Goal: Task Accomplishment & Management: Use online tool/utility

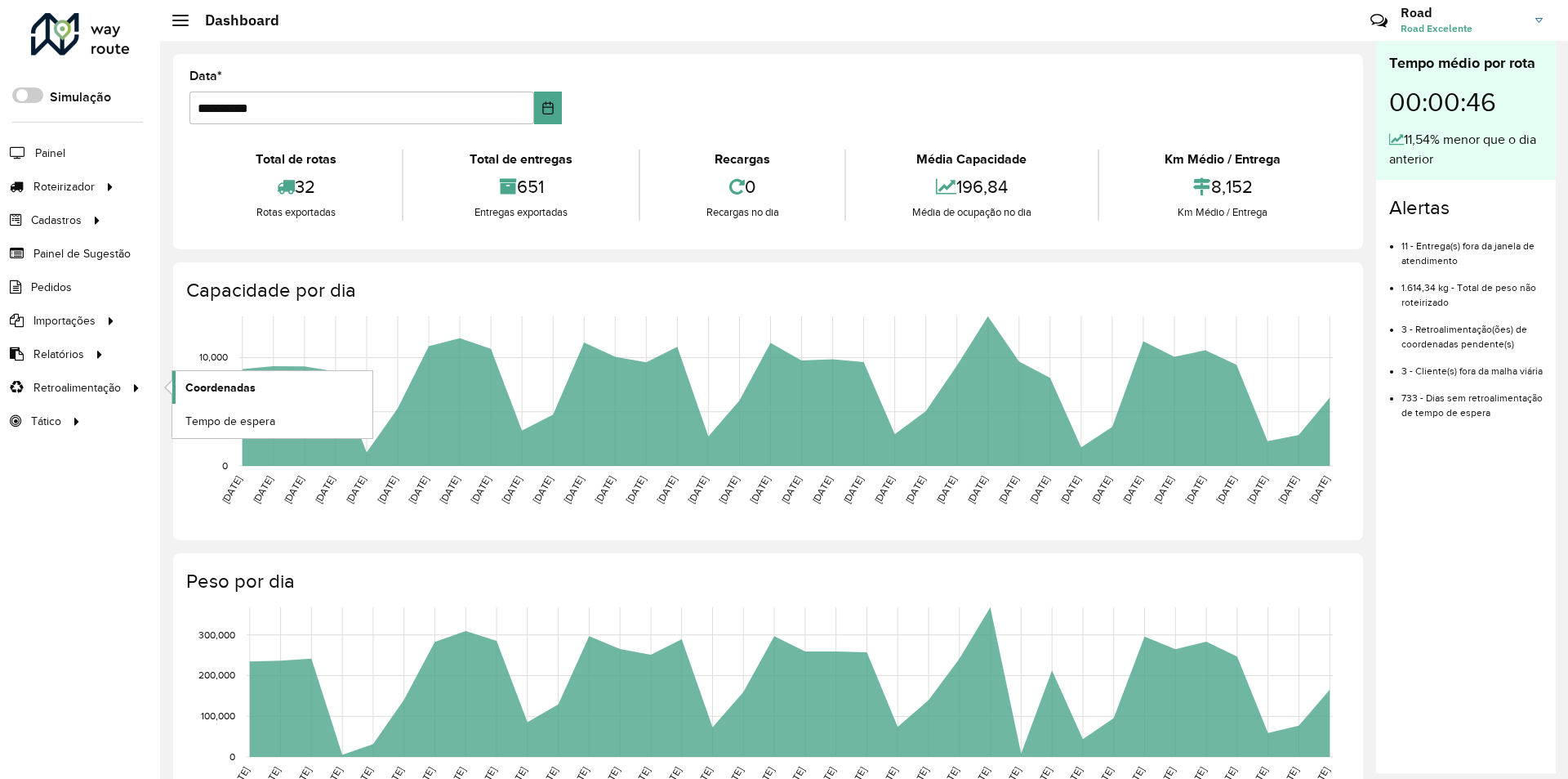
click at [200, 383] on span "Coordenadas" at bounding box center [220, 387] width 70 height 17
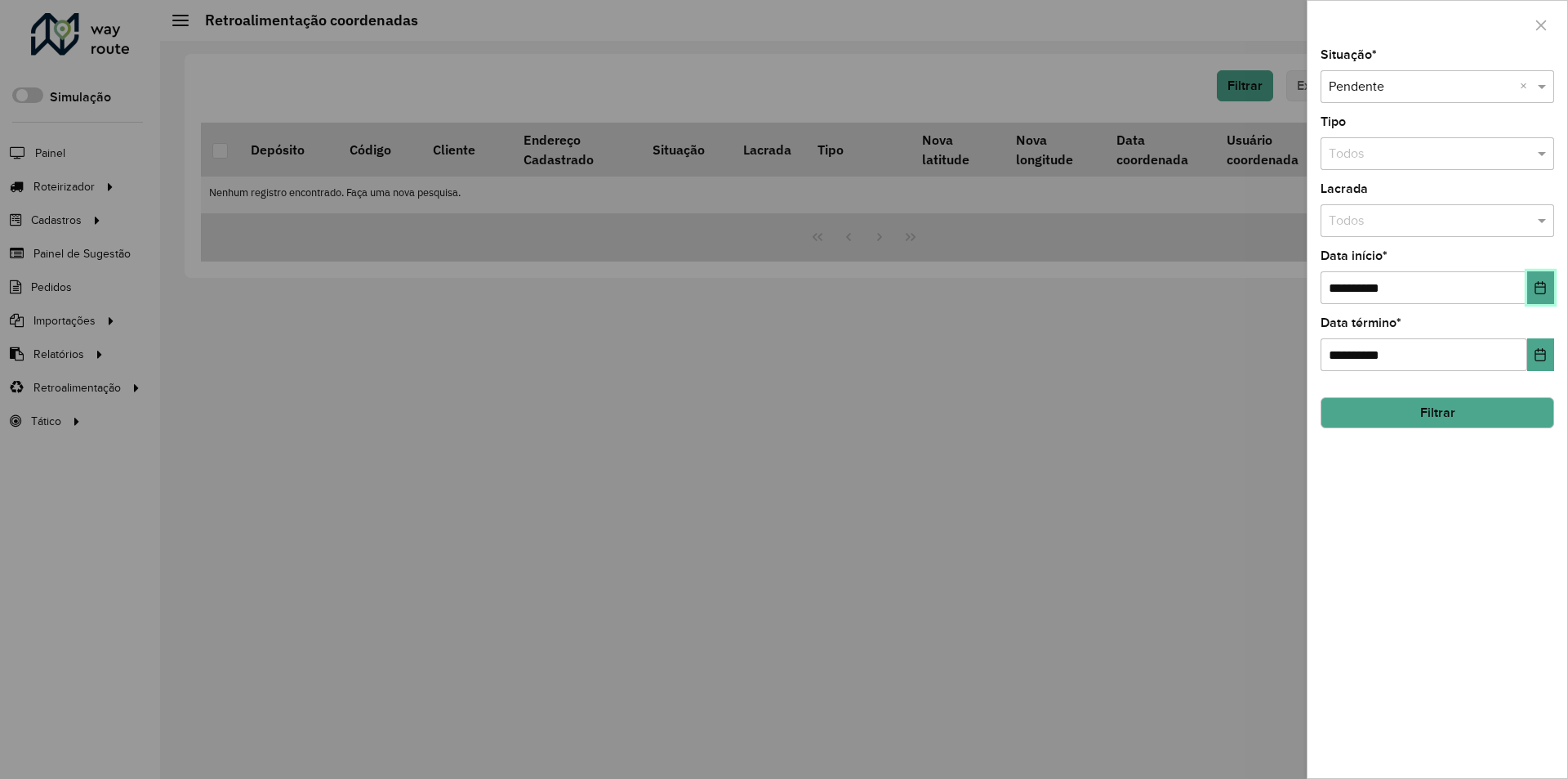
click at [1529, 284] on button "Choose Date" at bounding box center [1540, 288] width 27 height 33
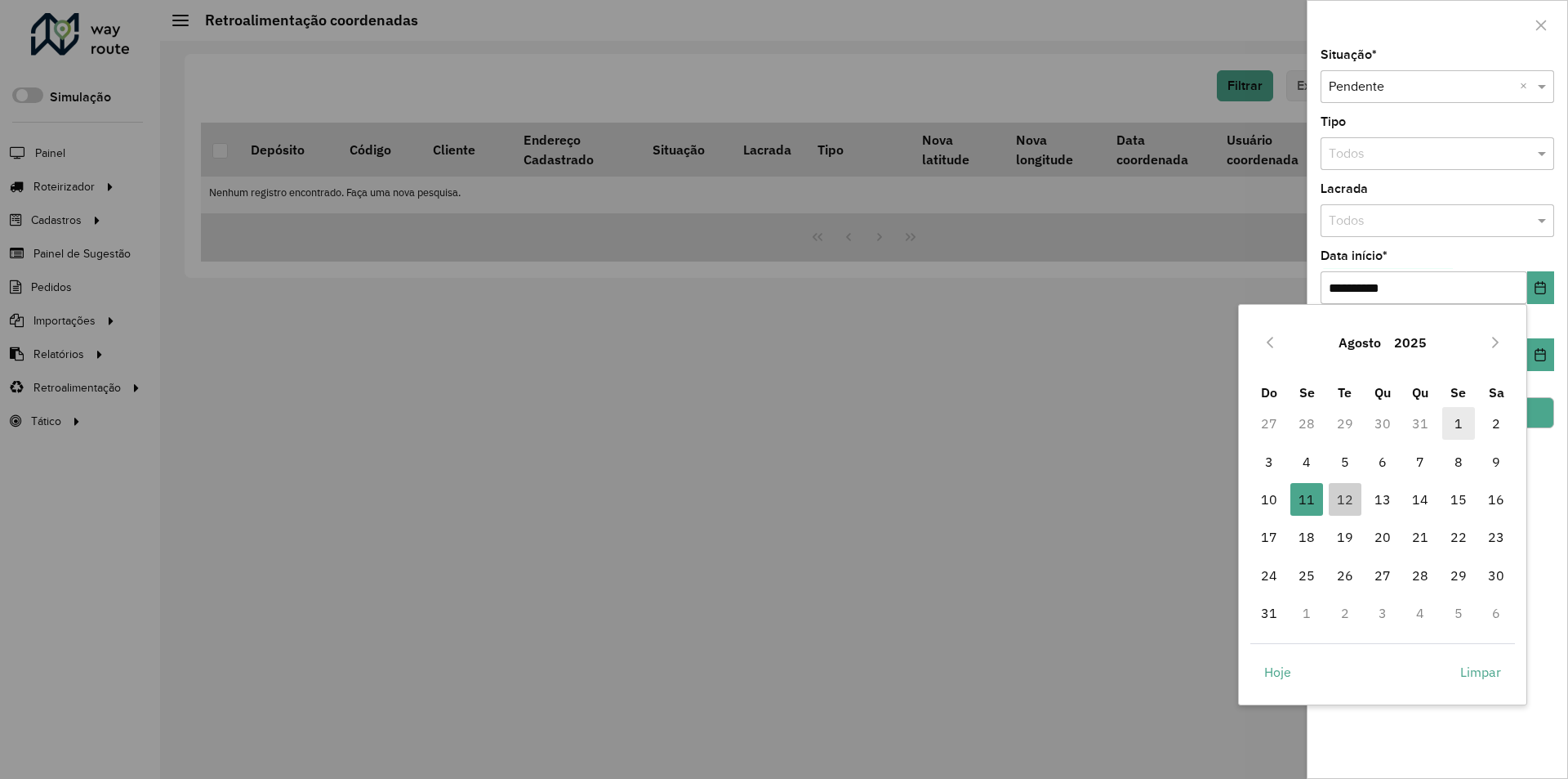
click at [1456, 421] on span "1" at bounding box center [1458, 423] width 33 height 33
type input "**********"
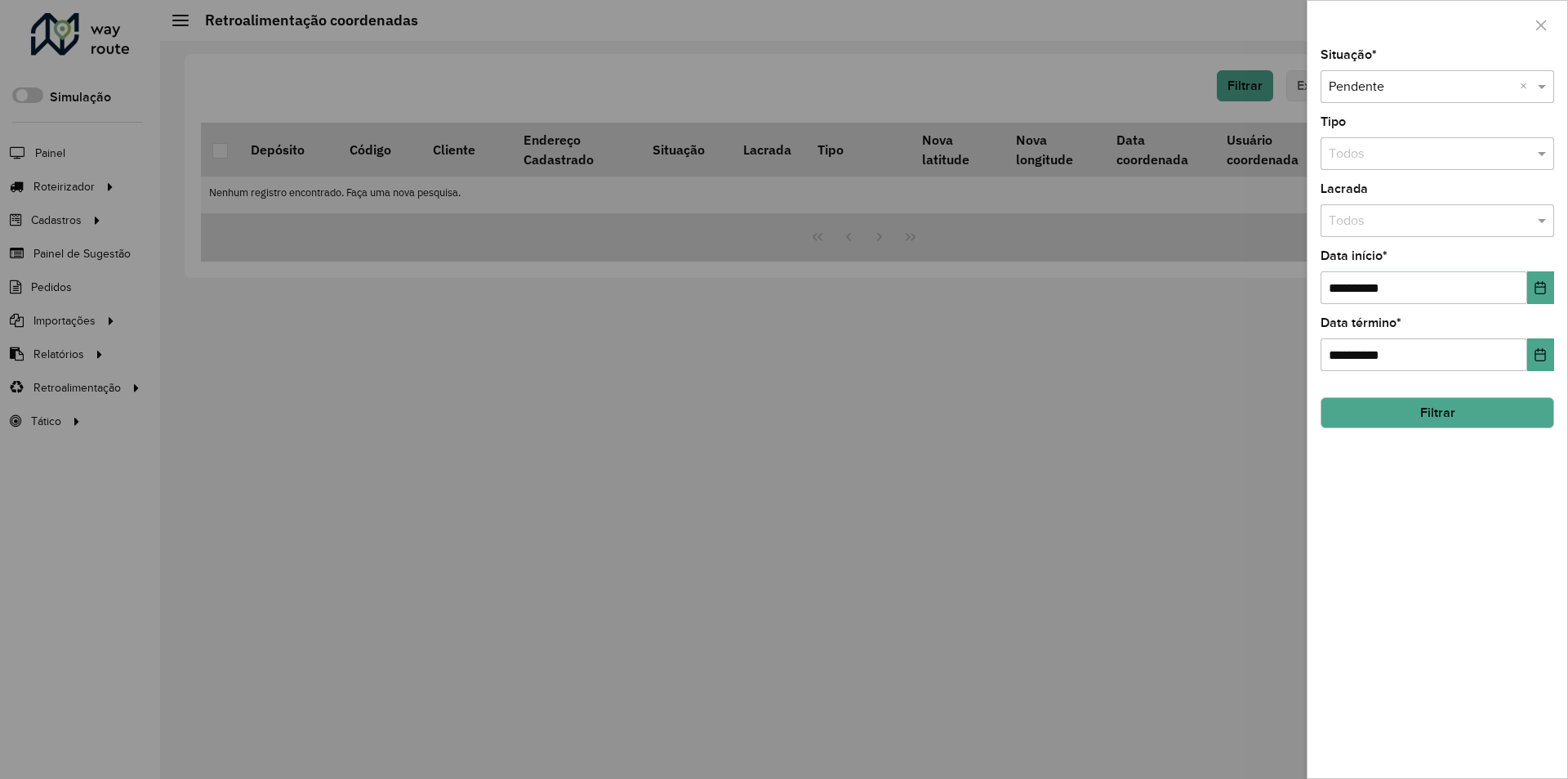
click at [1436, 418] on button "Filtrar" at bounding box center [1437, 413] width 234 height 31
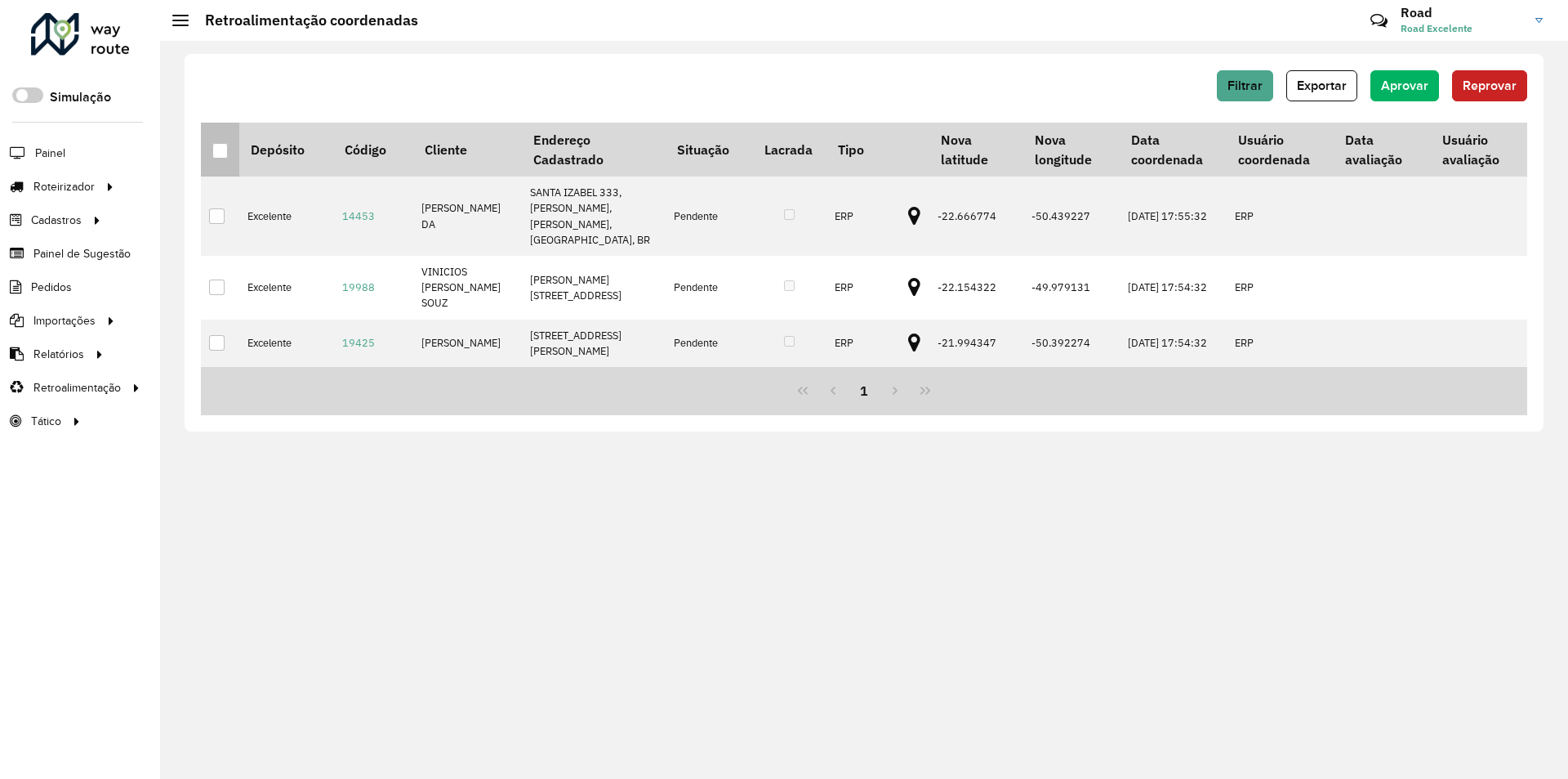
click at [226, 149] on div at bounding box center [220, 151] width 16 height 16
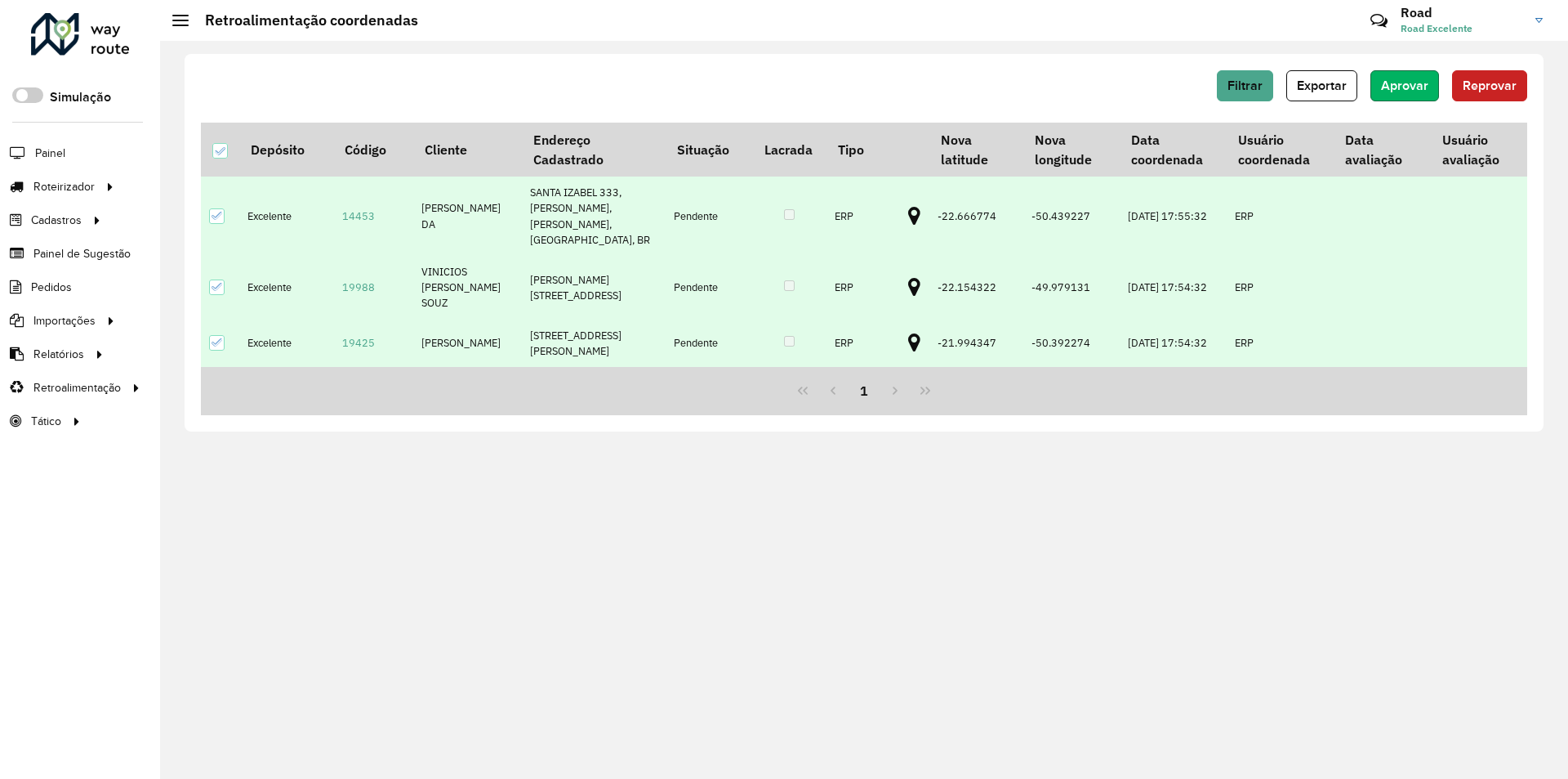
click at [1427, 94] on button "Aprovar" at bounding box center [1405, 86] width 69 height 31
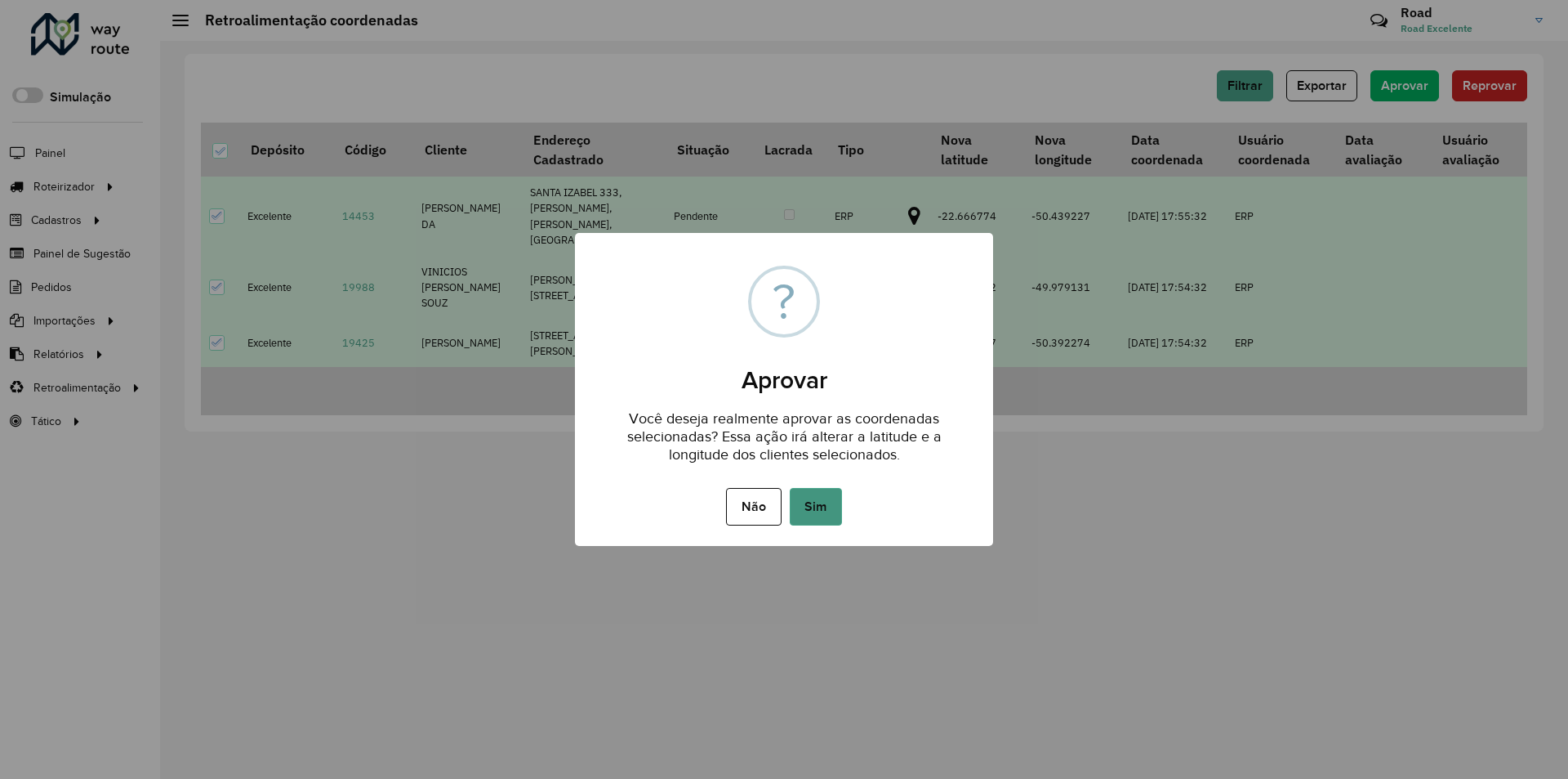
click at [823, 511] on button "Sim" at bounding box center [815, 506] width 52 height 38
